Goal: Navigation & Orientation: Find specific page/section

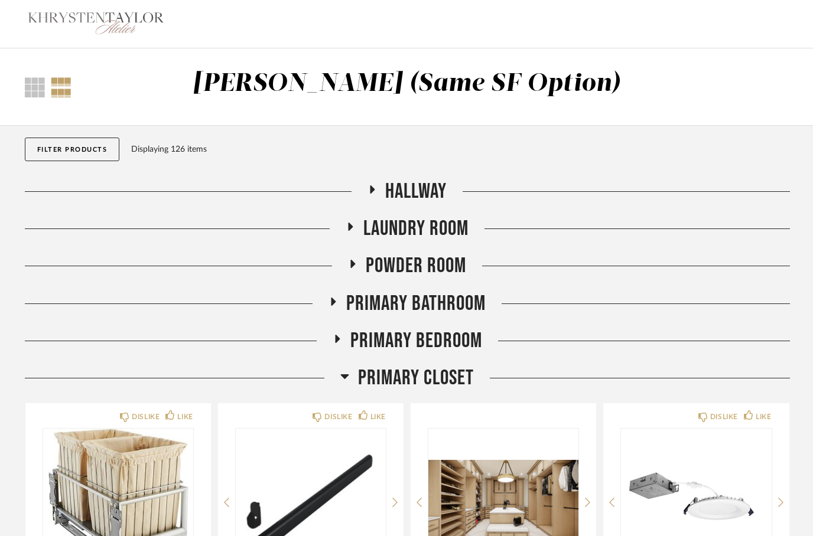
click at [344, 380] on icon at bounding box center [344, 376] width 9 height 14
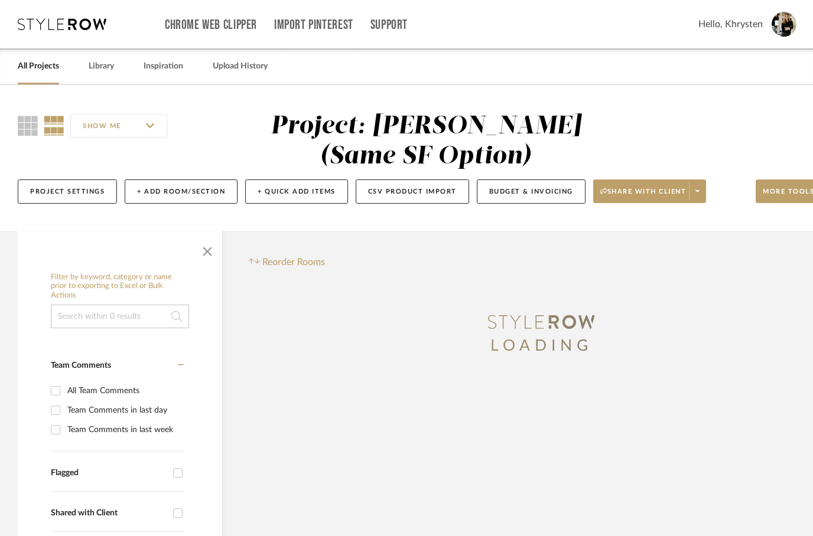
click at [36, 64] on link "All Projects" at bounding box center [38, 66] width 41 height 16
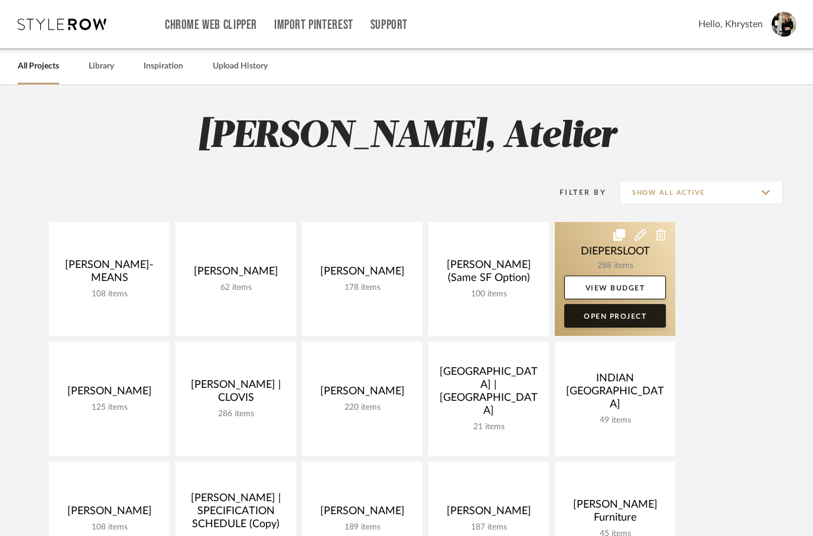
click at [596, 313] on link "Open Project" at bounding box center [615, 316] width 102 height 24
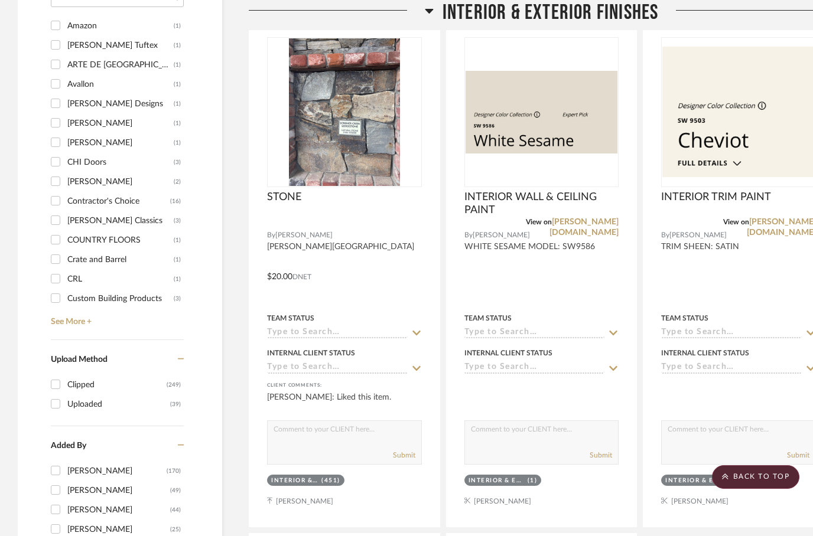
scroll to position [1407, 0]
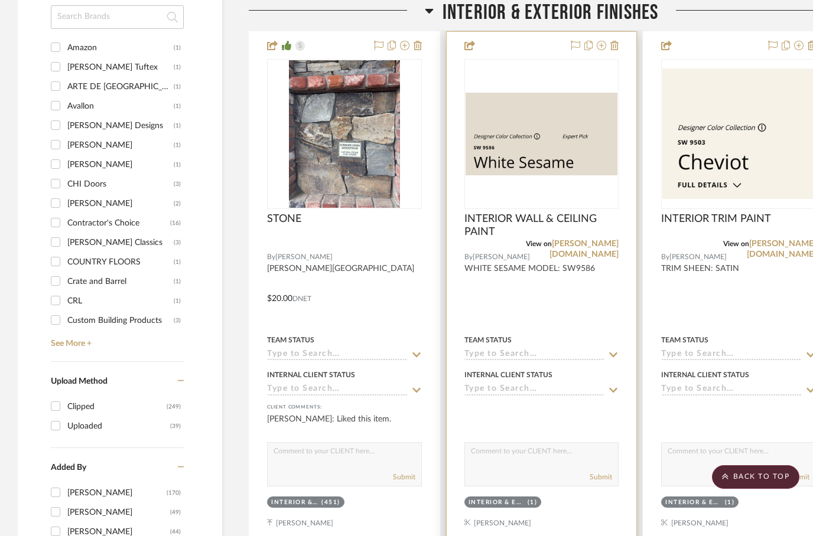
click at [539, 298] on div at bounding box center [542, 290] width 190 height 517
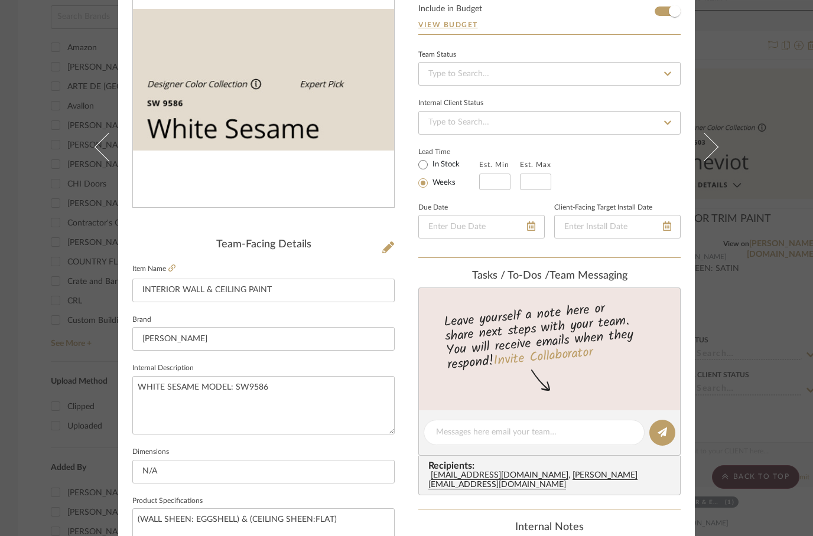
scroll to position [124, 0]
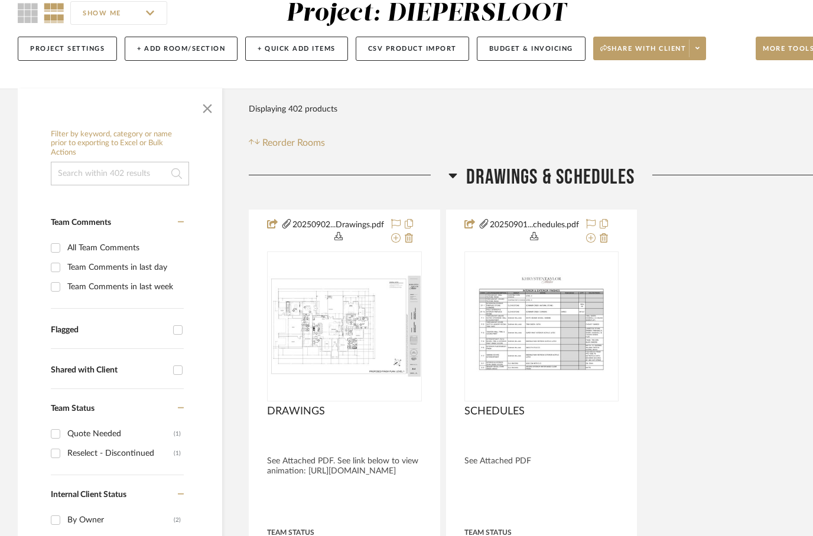
scroll to position [166, 0]
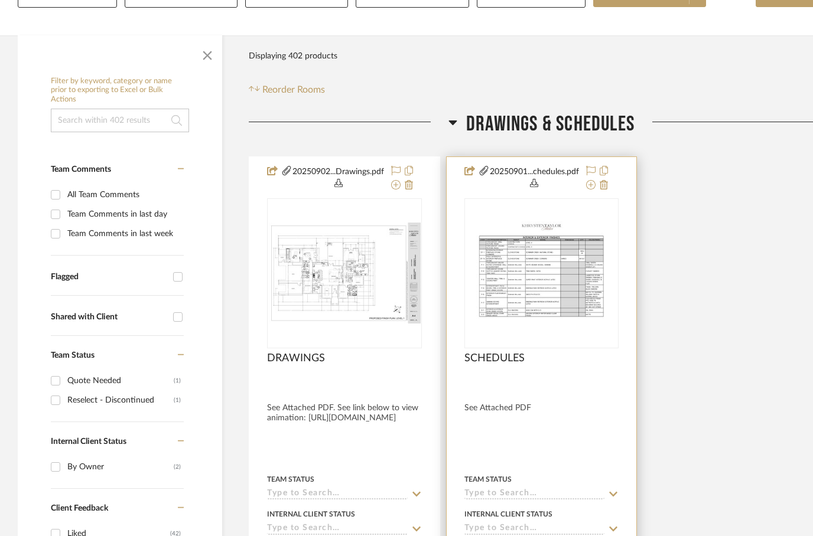
click at [0, 0] on img at bounding box center [0, 0] width 0 height 0
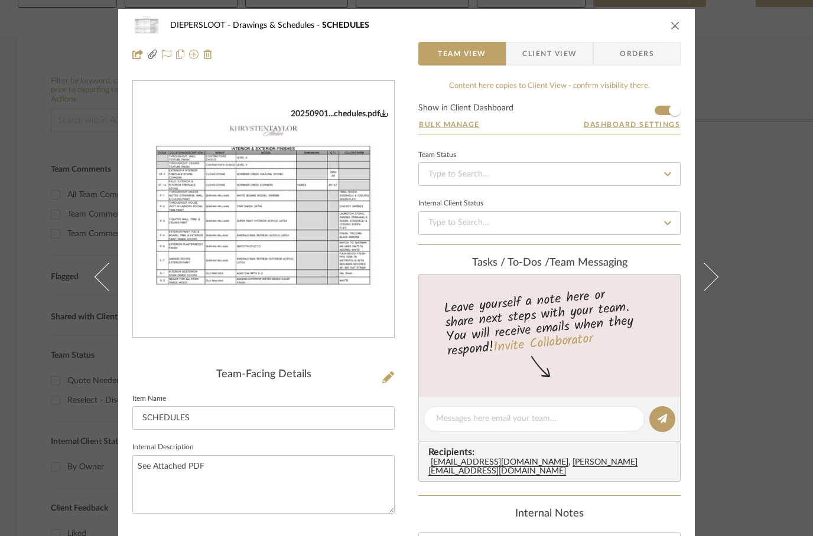
click at [243, 223] on img "0" at bounding box center [263, 210] width 261 height 202
